Goal: Task Accomplishment & Management: Complete application form

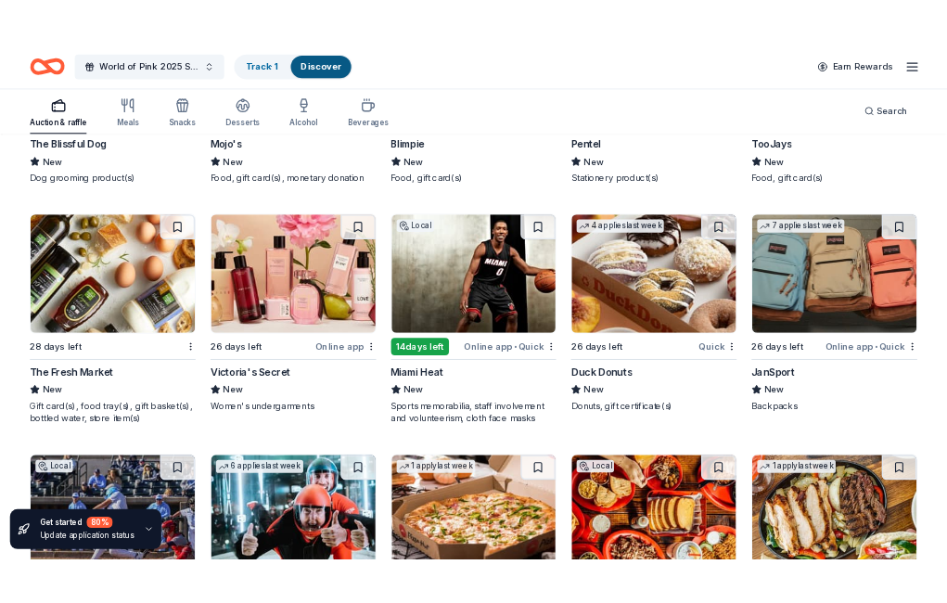
scroll to position [13430, 0]
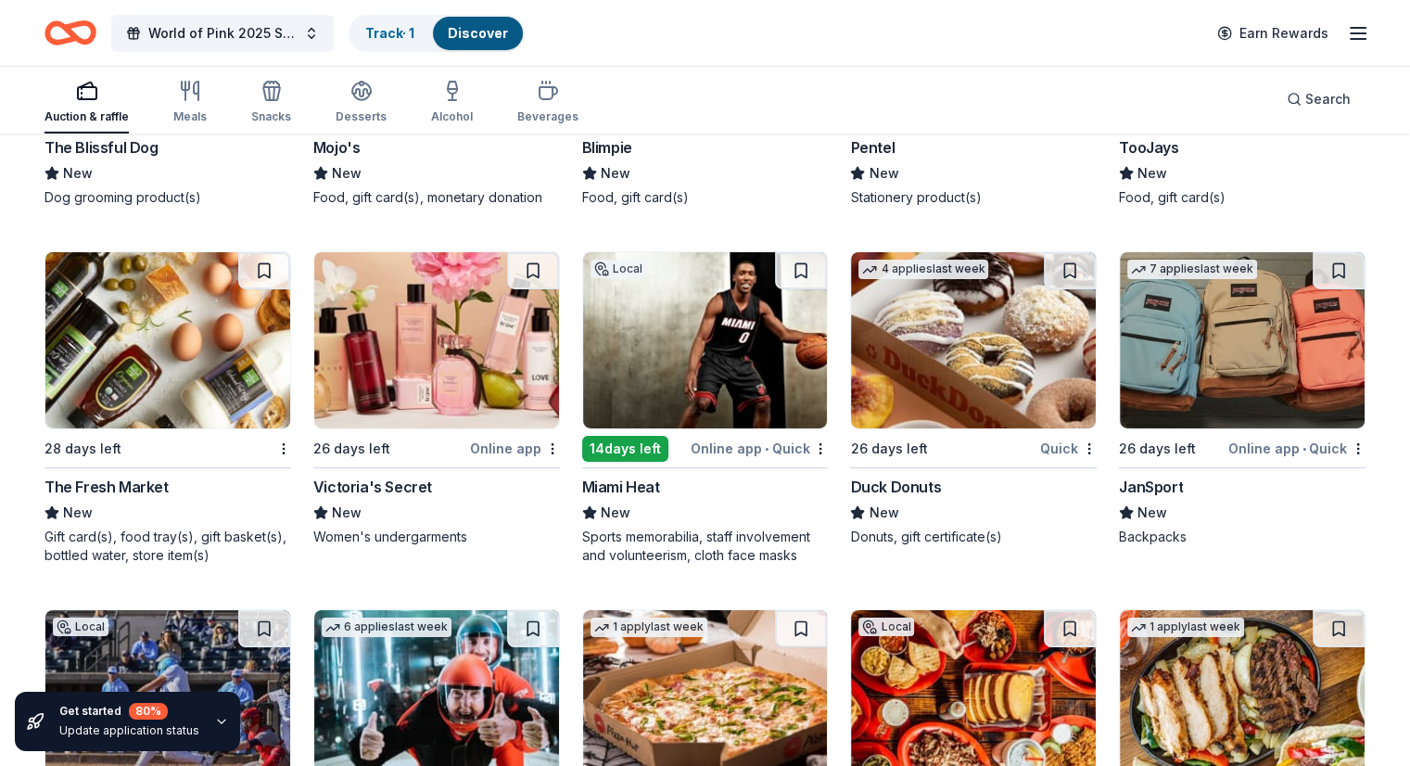
click at [1207, 401] on img at bounding box center [1242, 340] width 245 height 176
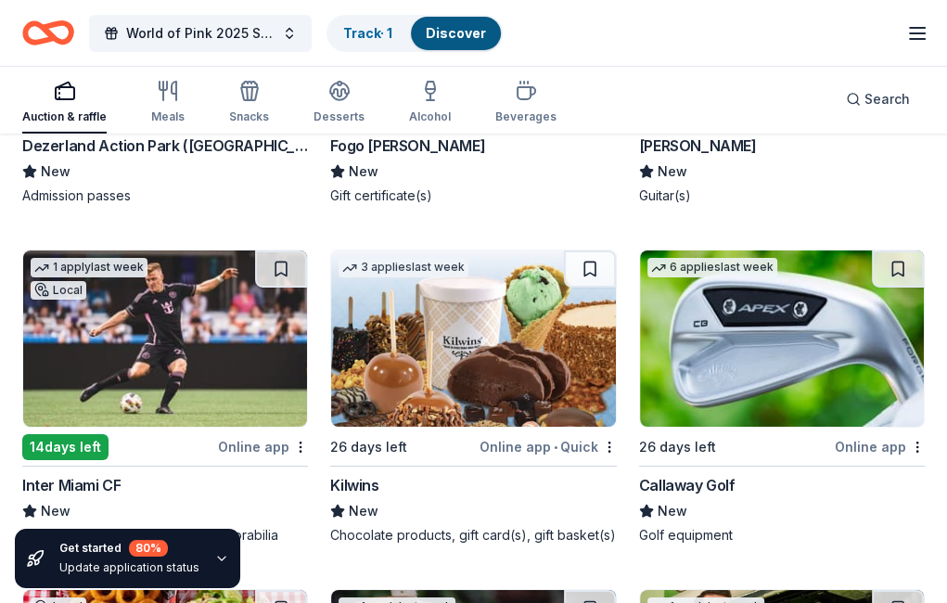
scroll to position [13742, 0]
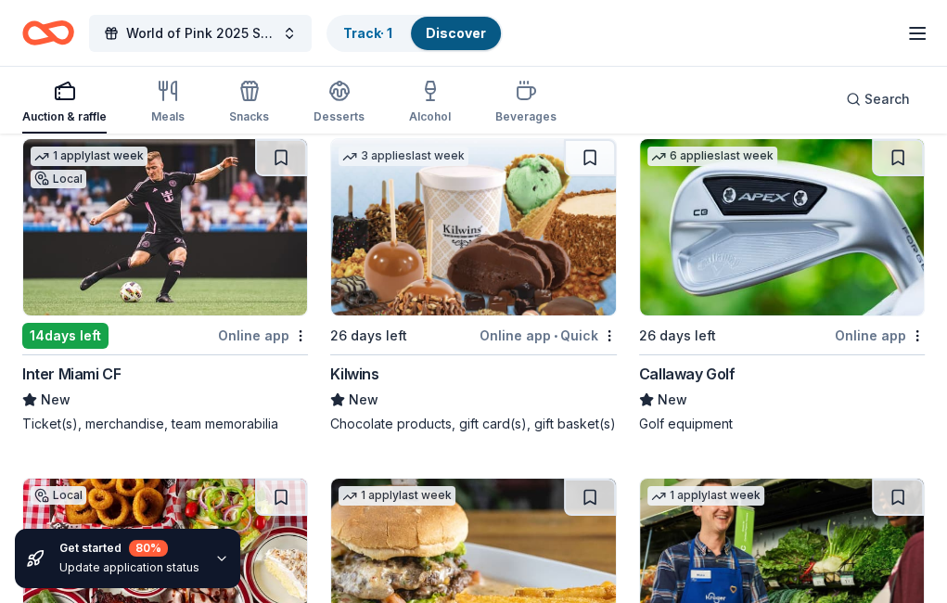
scroll to position [13829, 0]
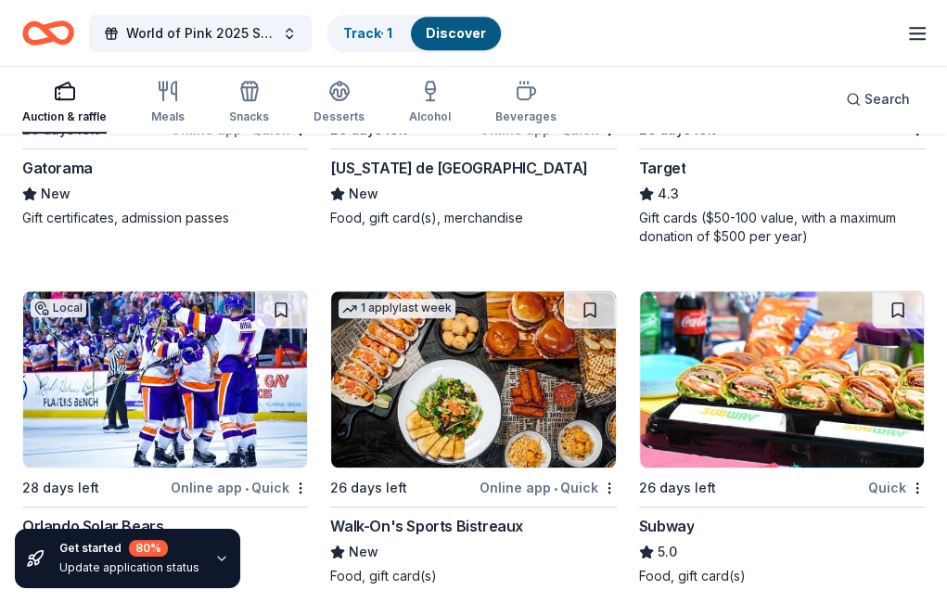
scroll to position [15070, 0]
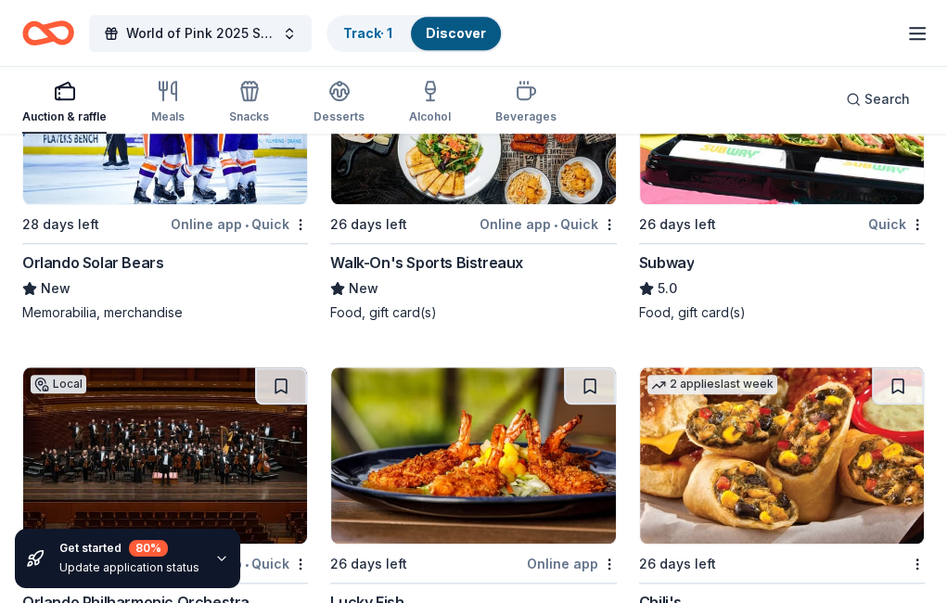
scroll to position [15333, 0]
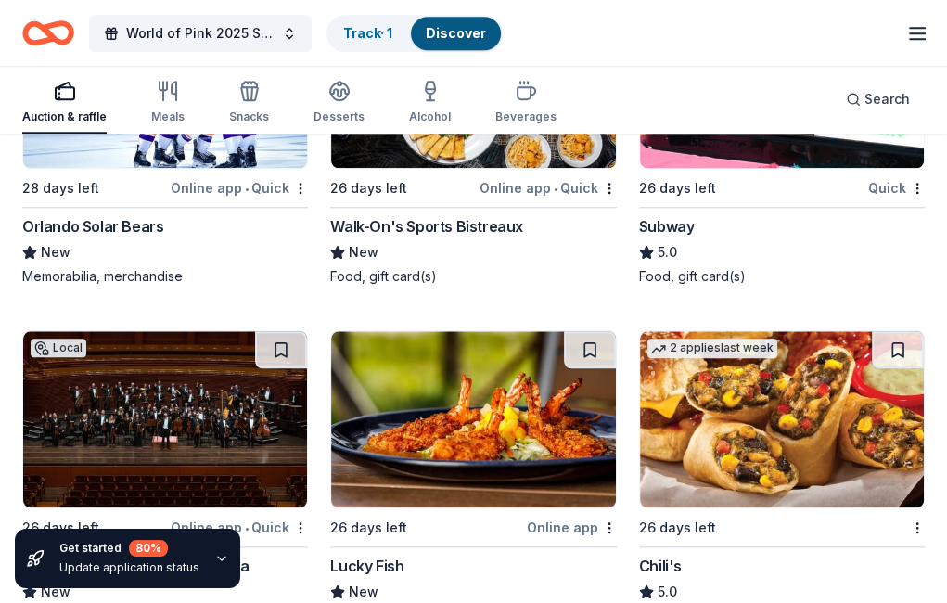
scroll to position [15355, 0]
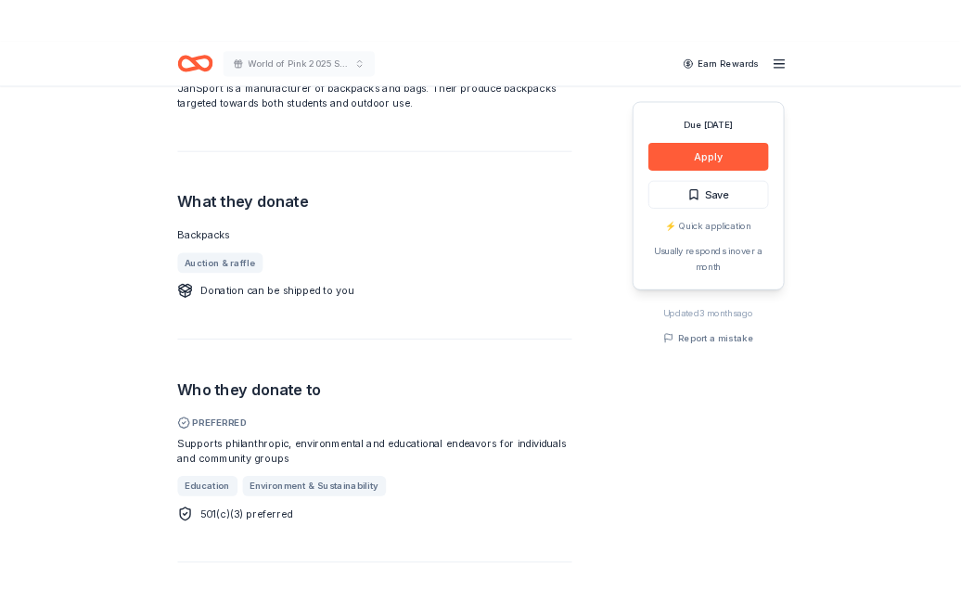
scroll to position [611, 0]
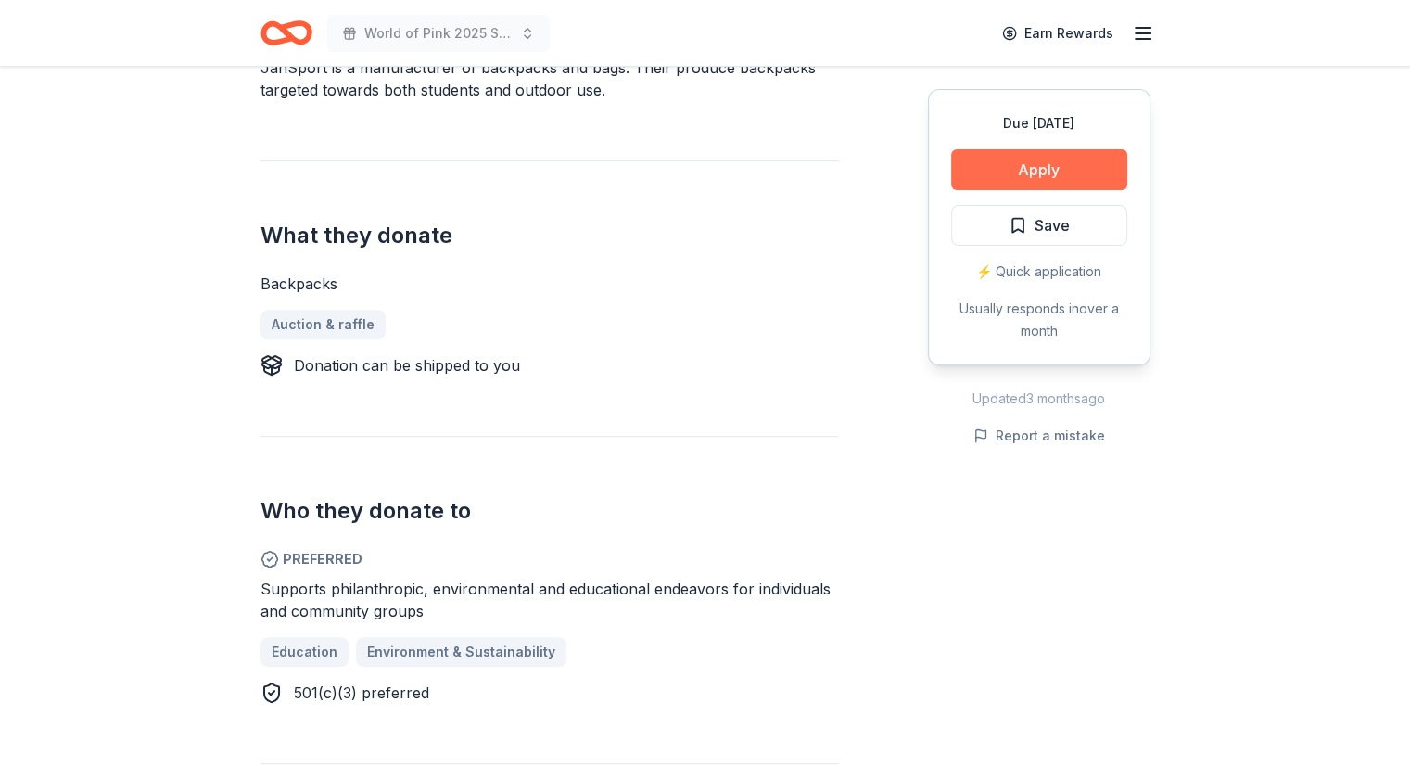
click at [1012, 162] on button "Apply" at bounding box center [1039, 169] width 176 height 41
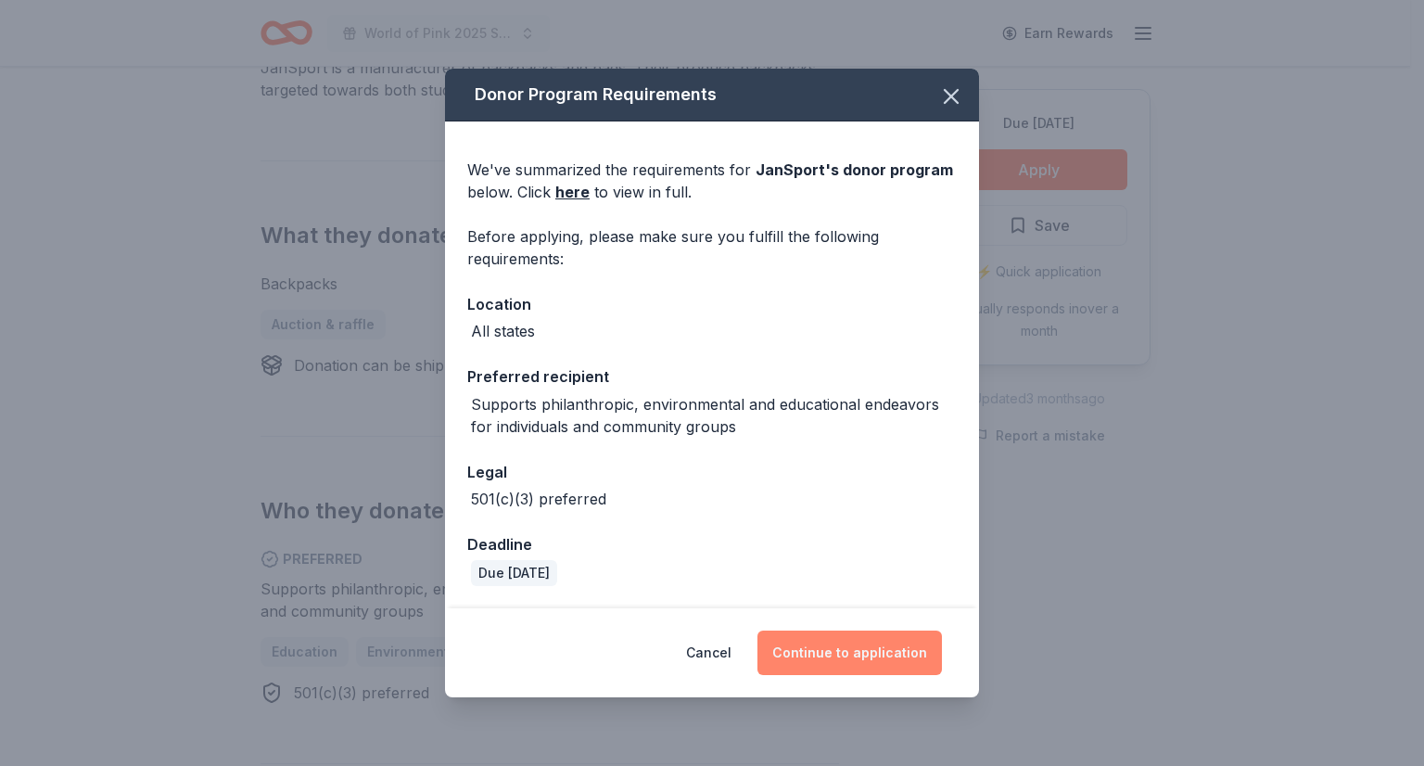
click at [881, 654] on button "Continue to application" at bounding box center [849, 652] width 185 height 45
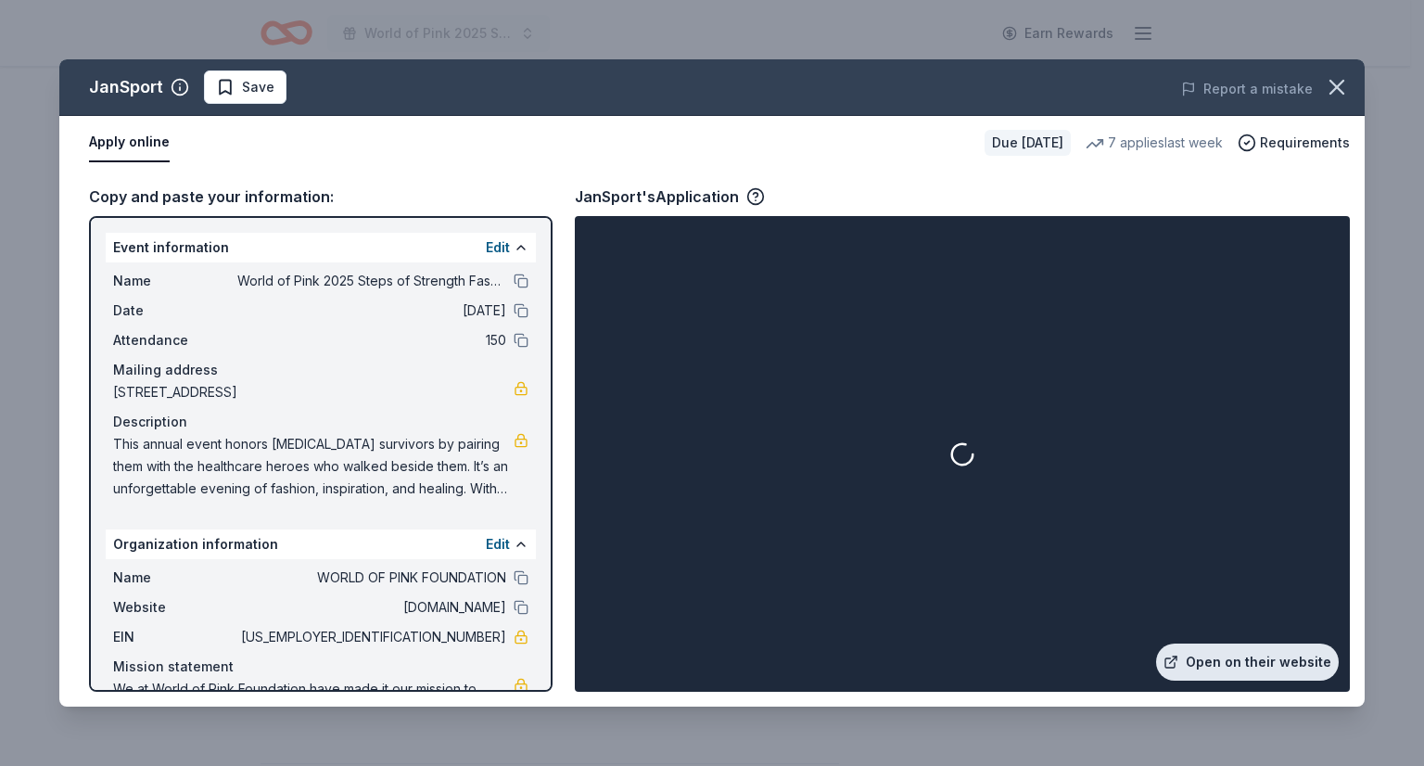
click at [1233, 651] on link "Open on their website" at bounding box center [1247, 661] width 183 height 37
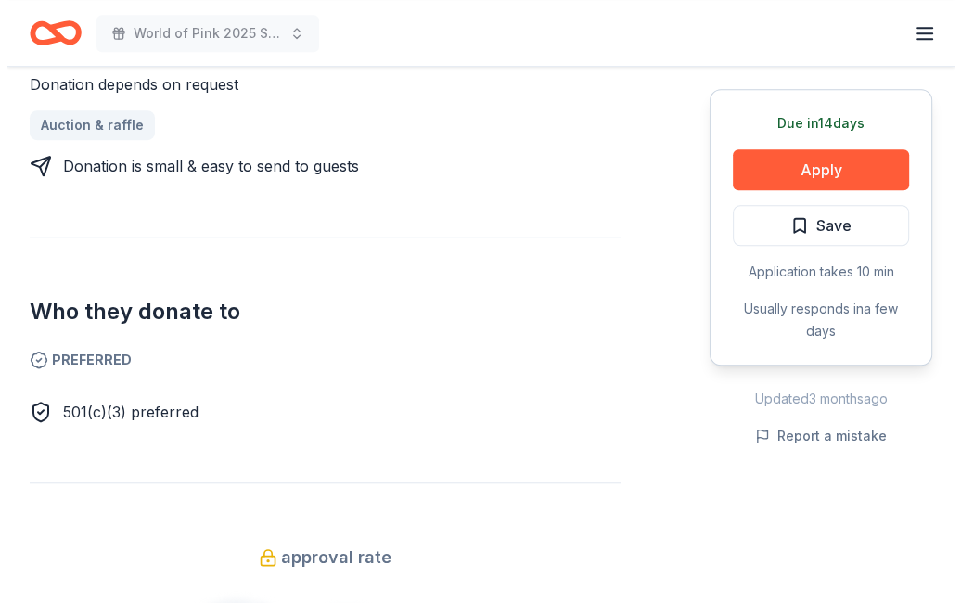
scroll to position [856, 0]
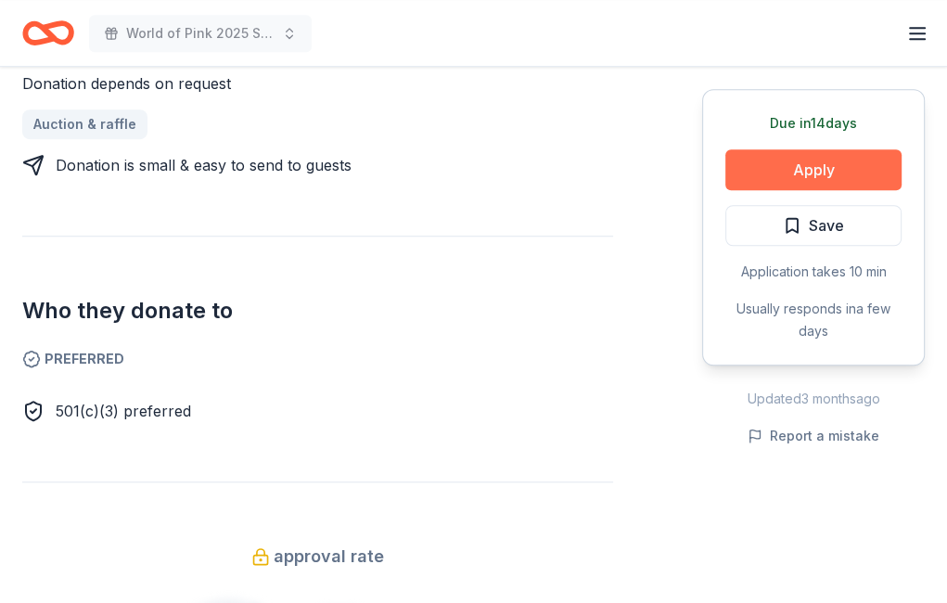
click at [812, 164] on button "Apply" at bounding box center [813, 169] width 176 height 41
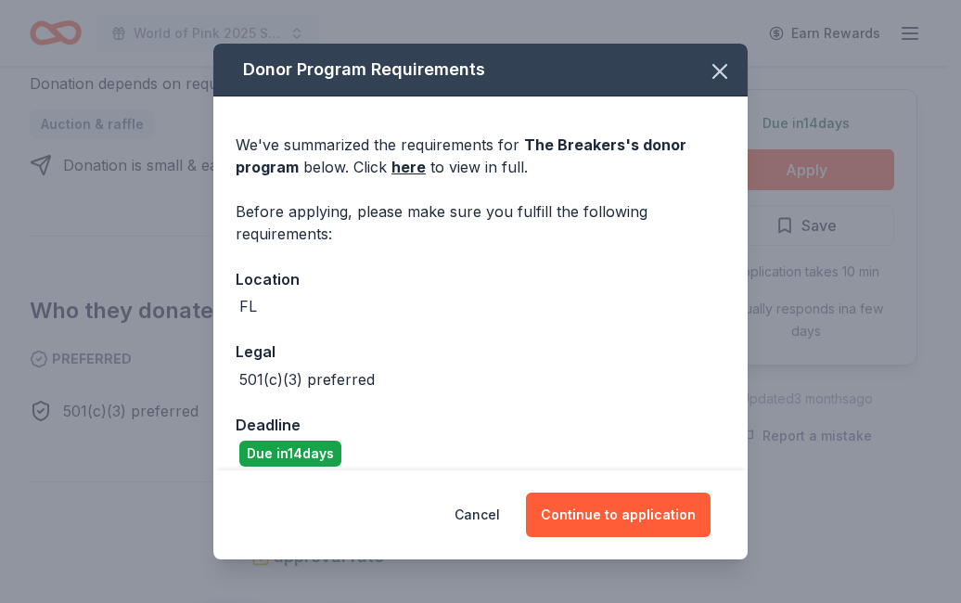
scroll to position [19, 0]
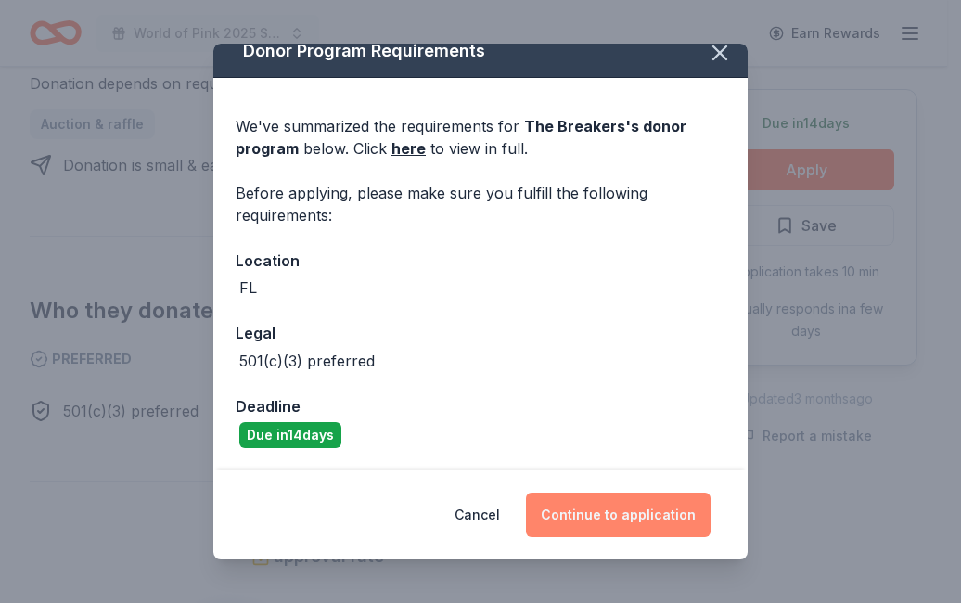
click at [616, 508] on button "Continue to application" at bounding box center [618, 514] width 185 height 45
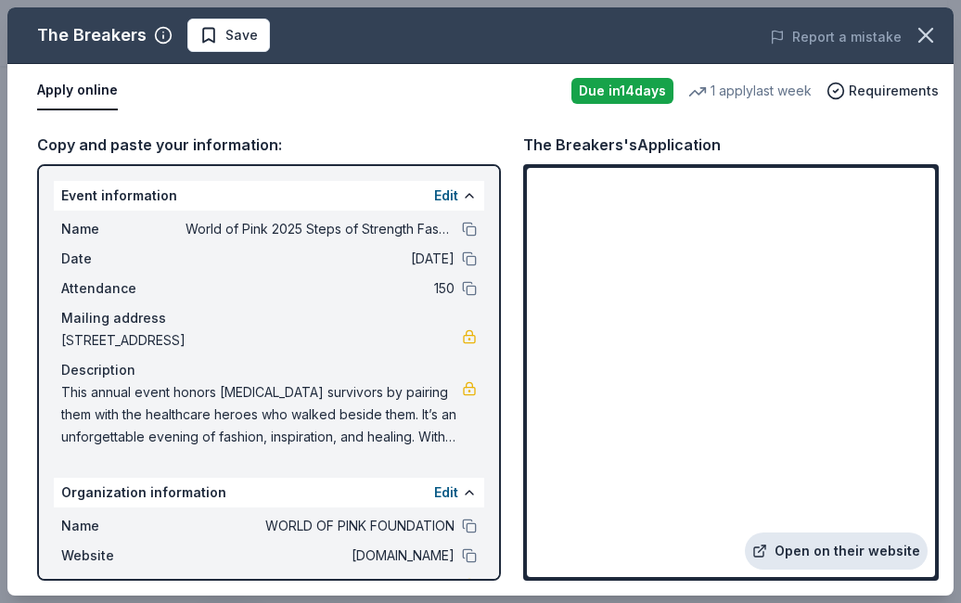
click at [816, 545] on link "Open on their website" at bounding box center [836, 550] width 183 height 37
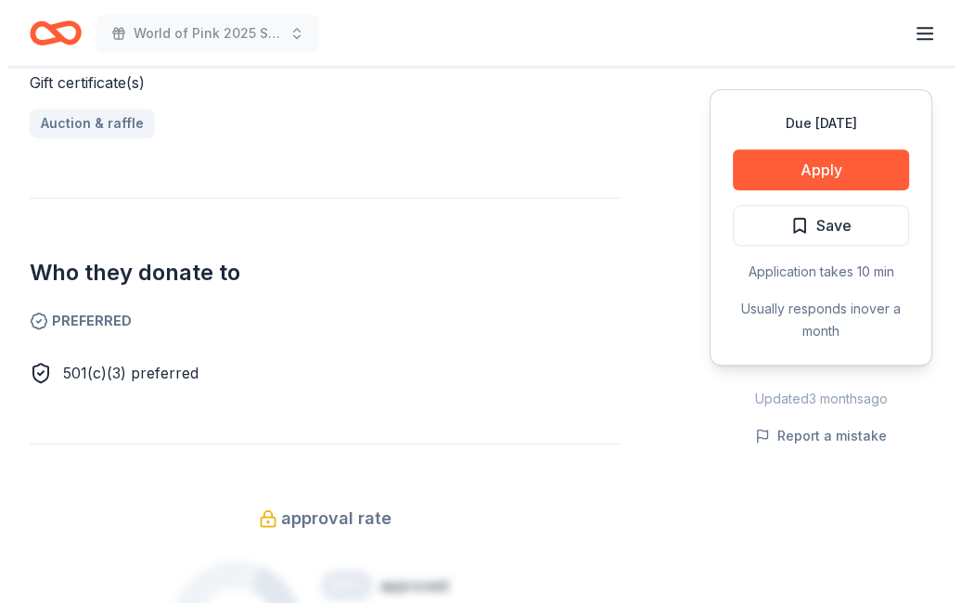
scroll to position [834, 0]
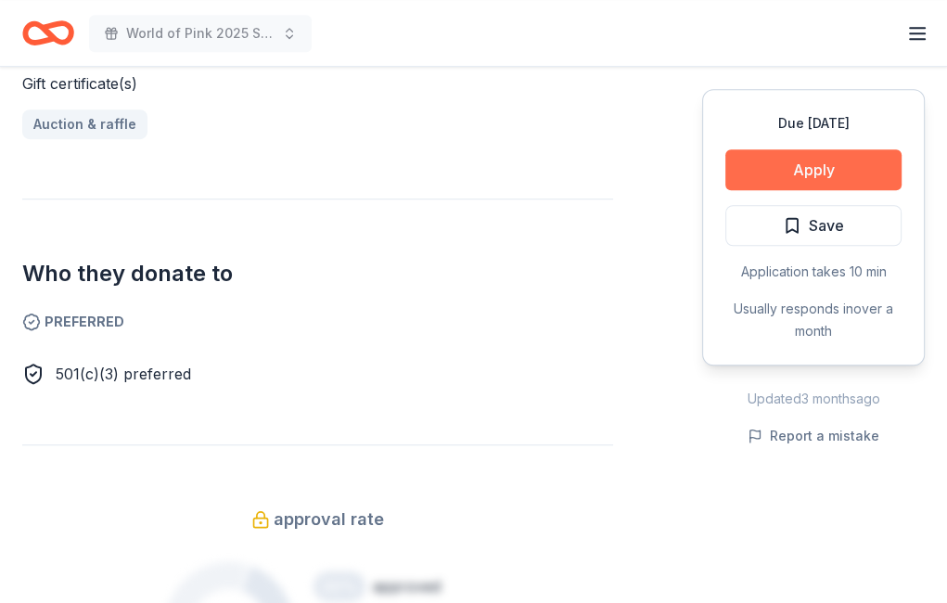
click at [820, 168] on button "Apply" at bounding box center [813, 169] width 176 height 41
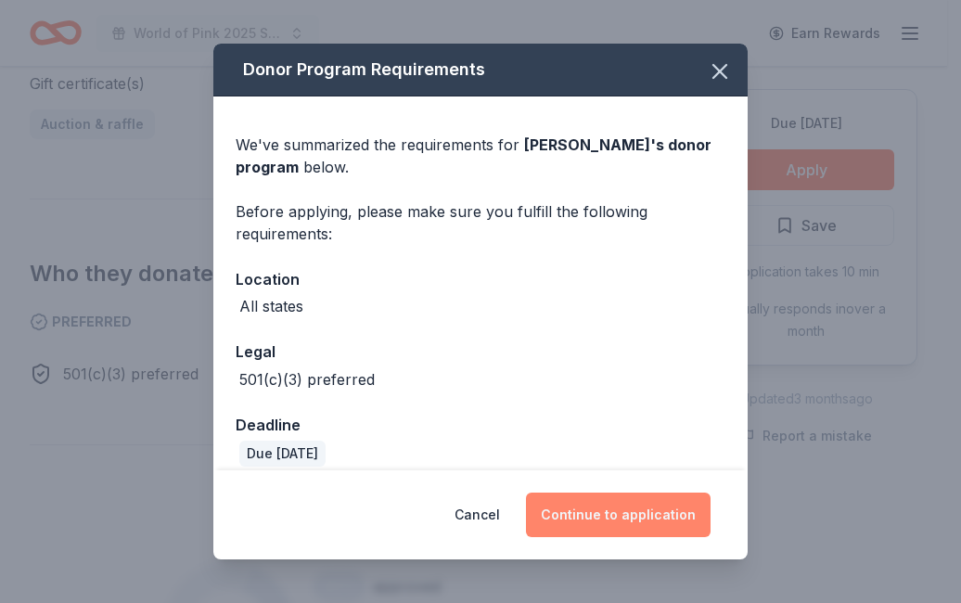
click at [608, 521] on button "Continue to application" at bounding box center [618, 514] width 185 height 45
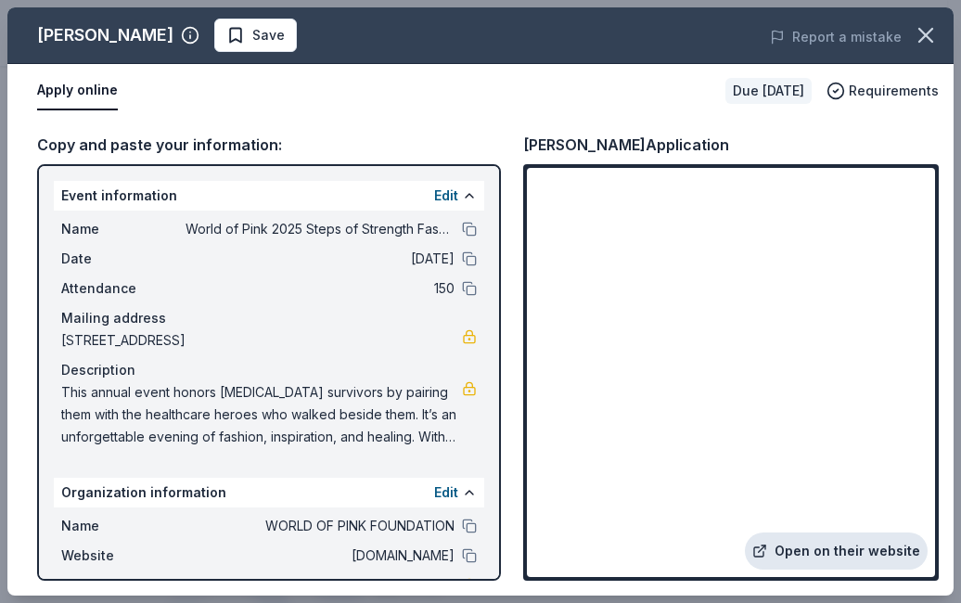
click at [837, 554] on link "Open on their website" at bounding box center [836, 550] width 183 height 37
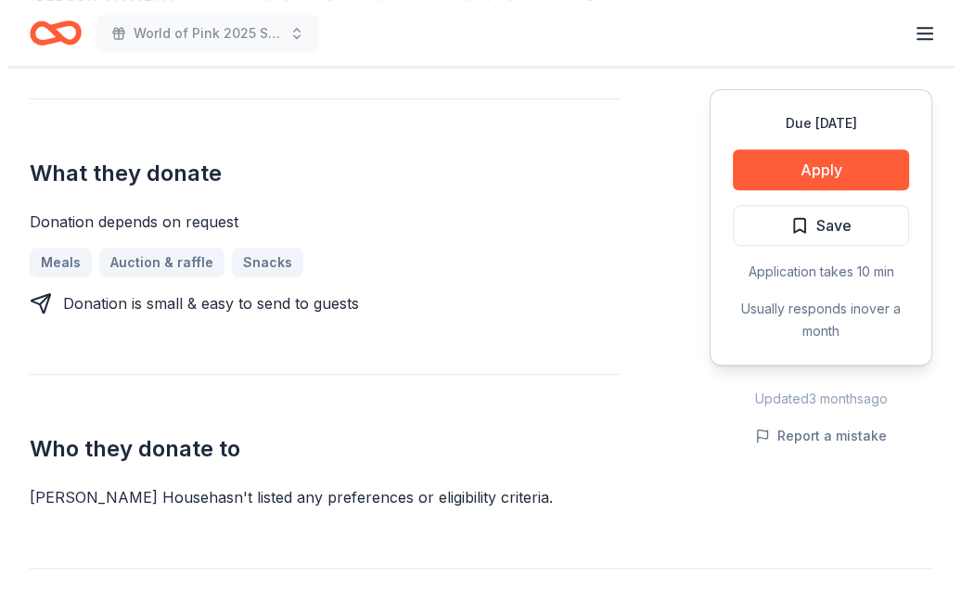
scroll to position [719, 0]
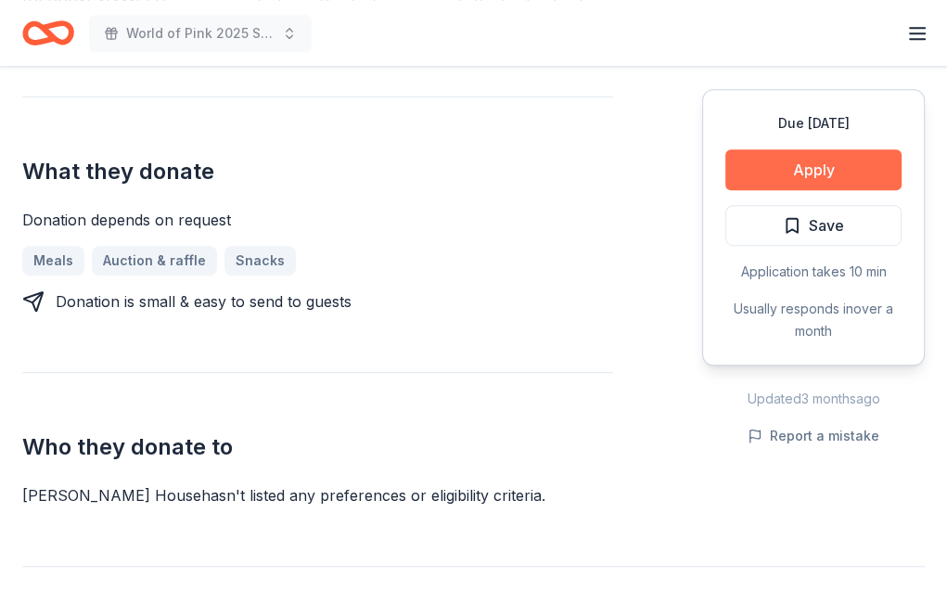
click at [788, 172] on button "Apply" at bounding box center [813, 169] width 176 height 41
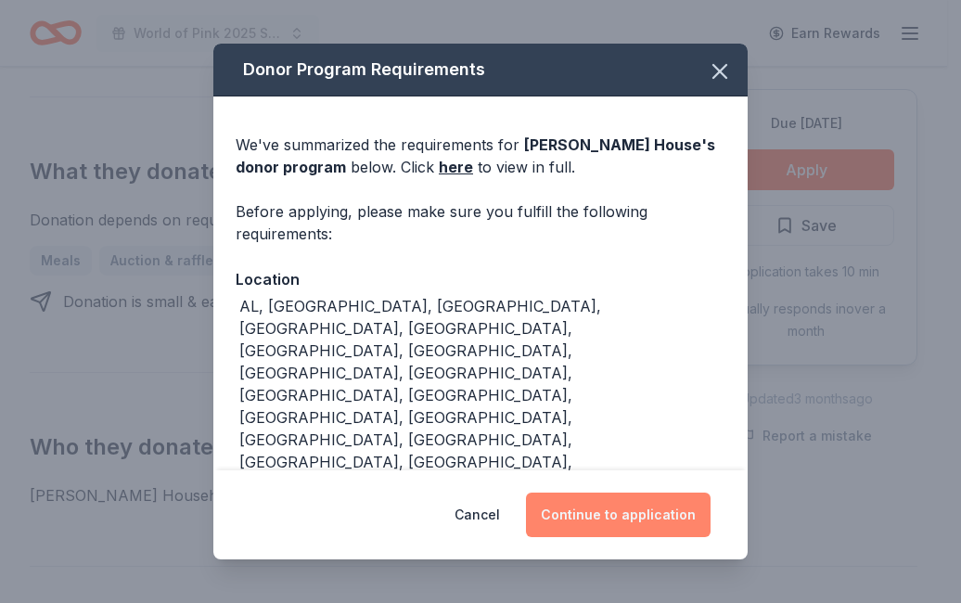
click at [653, 502] on button "Continue to application" at bounding box center [618, 514] width 185 height 45
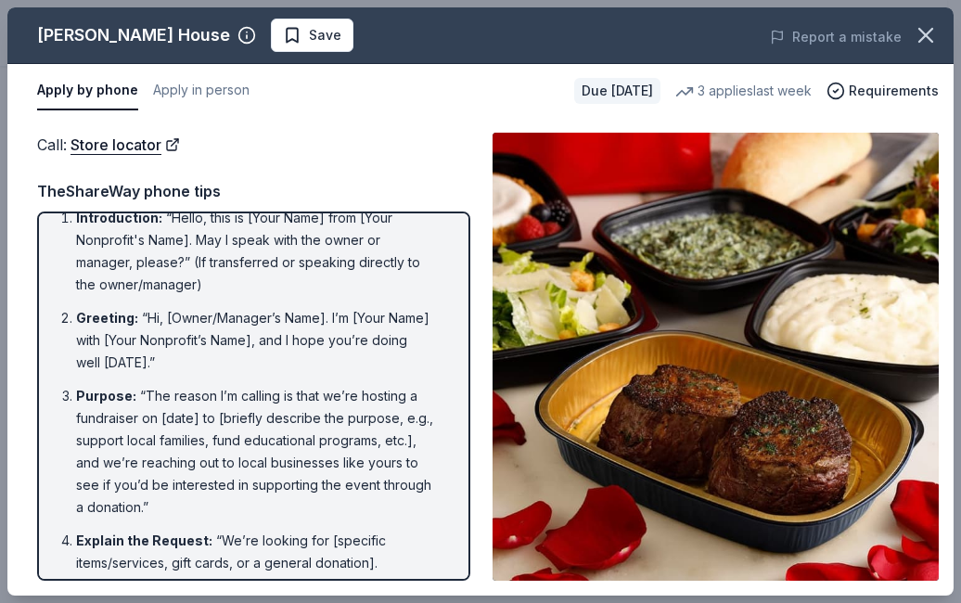
scroll to position [0, 0]
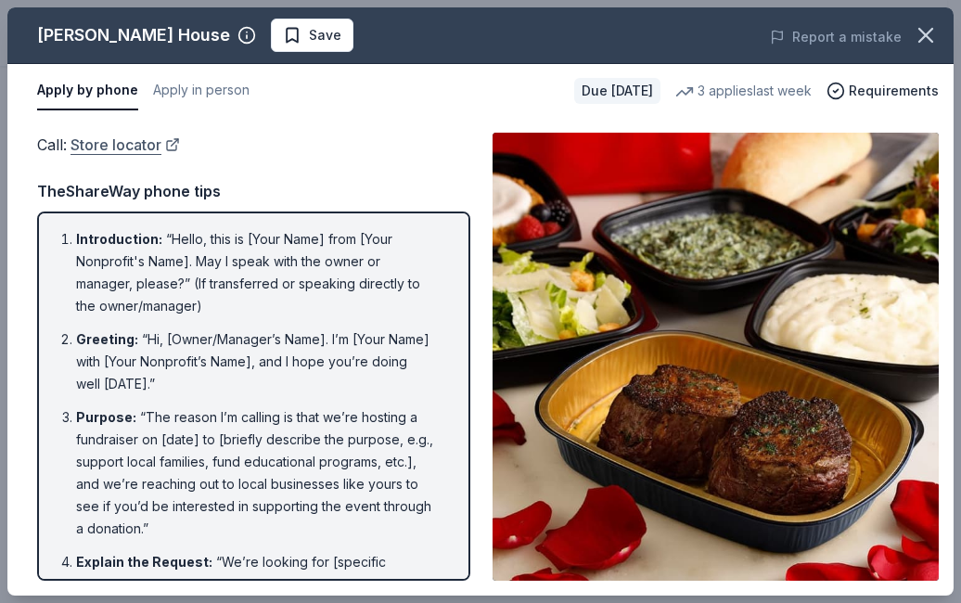
click at [129, 146] on link "Store locator" at bounding box center [124, 145] width 109 height 24
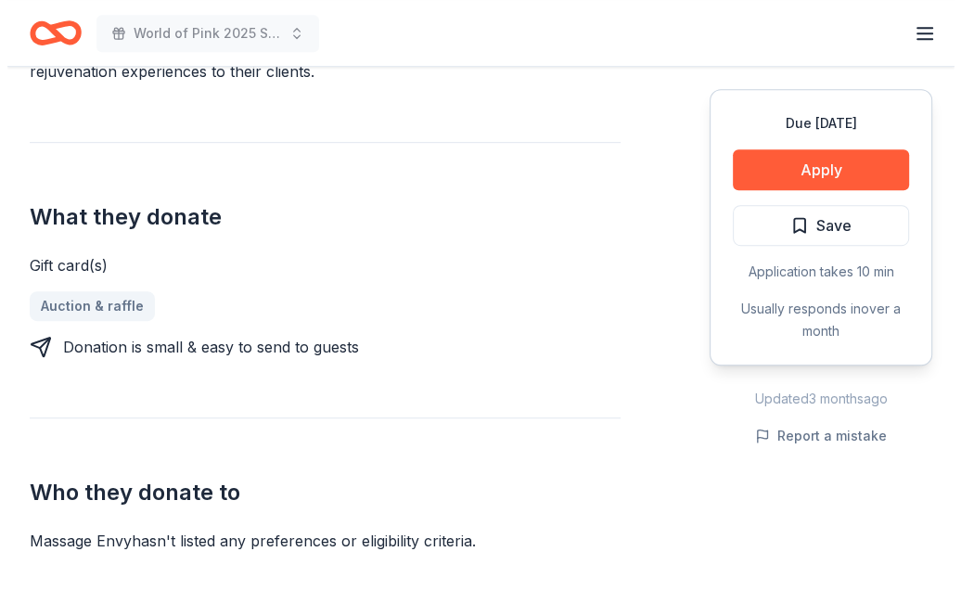
scroll to position [649, 0]
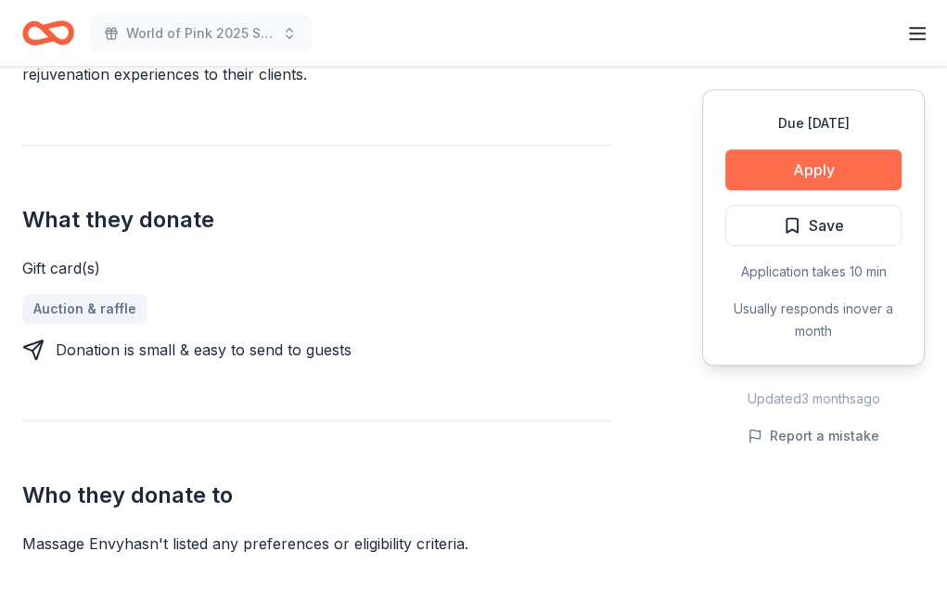
click at [824, 162] on button "Apply" at bounding box center [813, 169] width 176 height 41
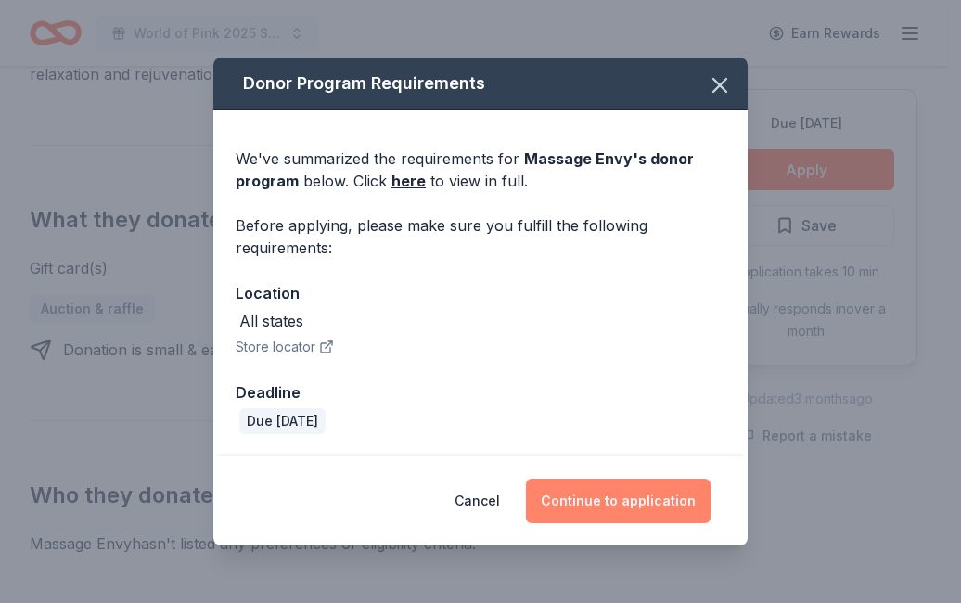
click at [617, 503] on button "Continue to application" at bounding box center [618, 500] width 185 height 45
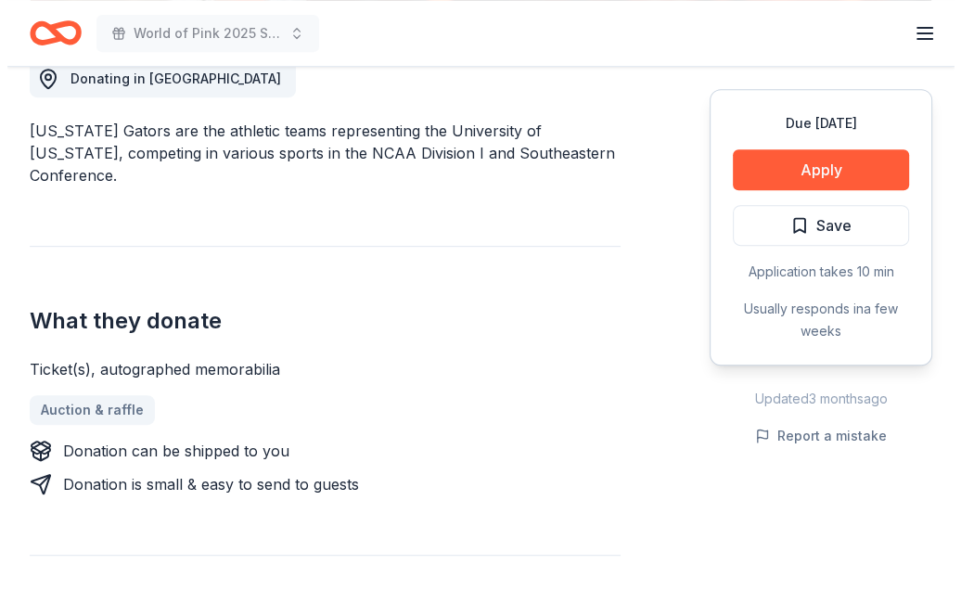
scroll to position [549, 0]
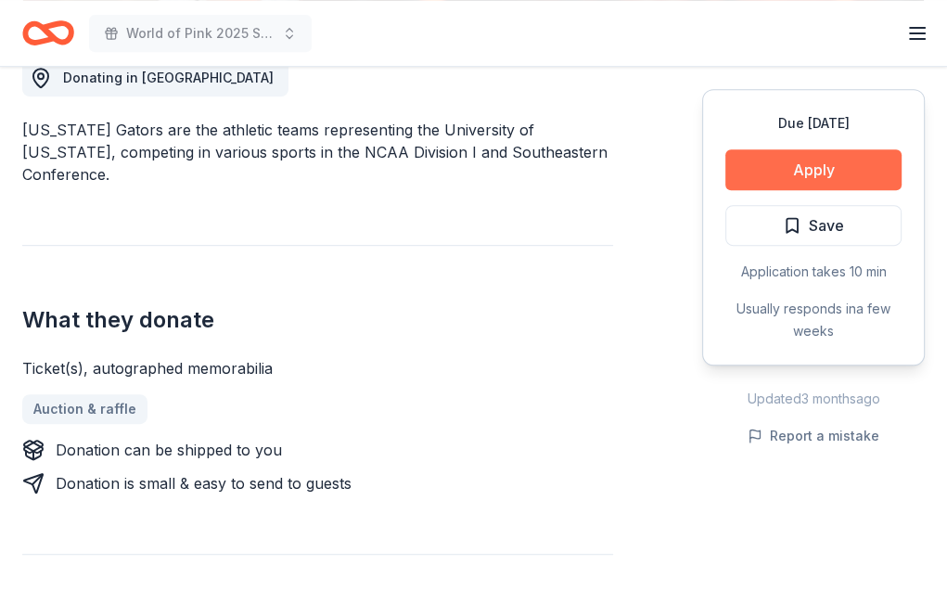
click at [801, 164] on button "Apply" at bounding box center [813, 169] width 176 height 41
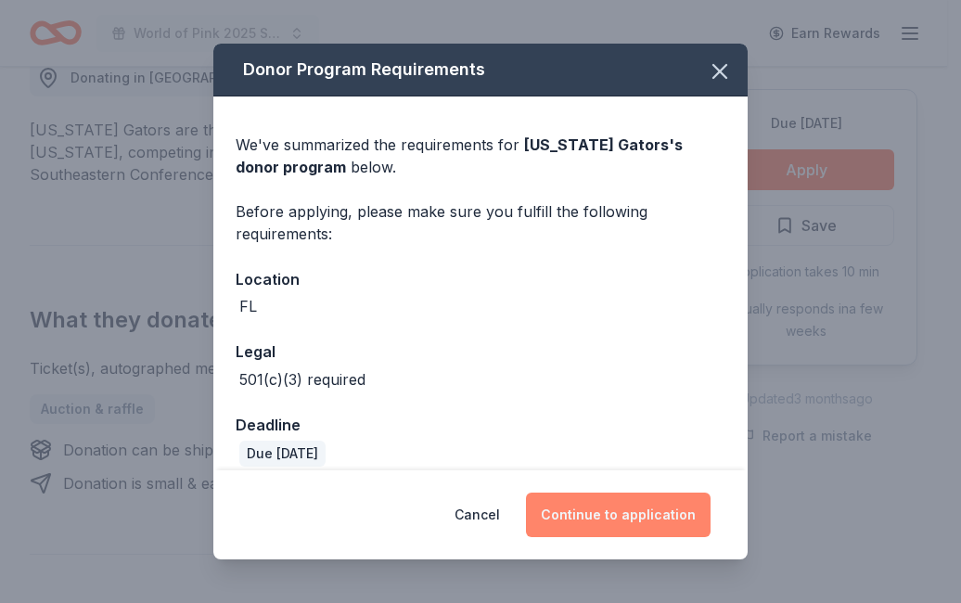
click at [617, 522] on button "Continue to application" at bounding box center [618, 514] width 185 height 45
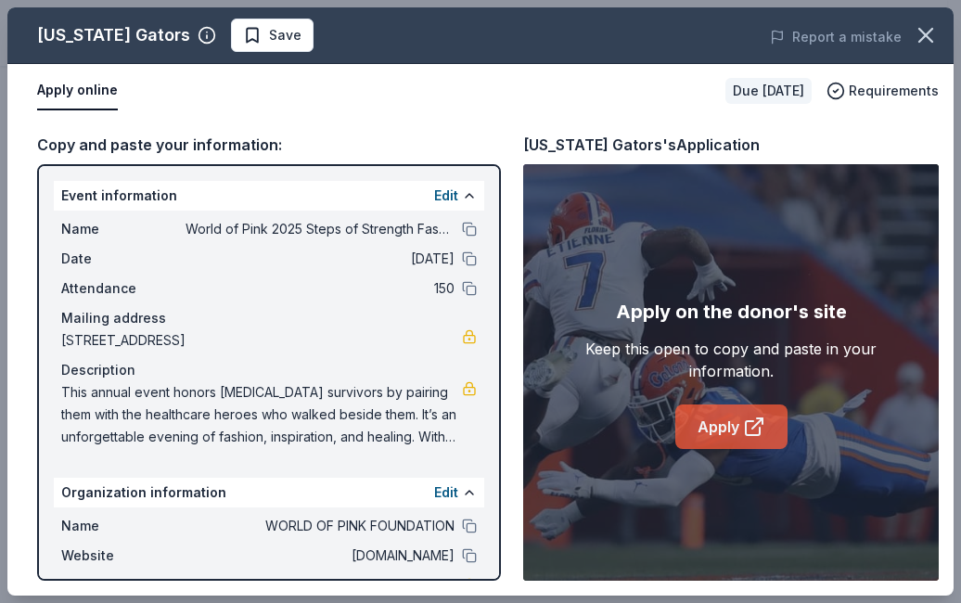
click at [716, 427] on link "Apply" at bounding box center [731, 426] width 112 height 45
